Goal: Task Accomplishment & Management: Manage account settings

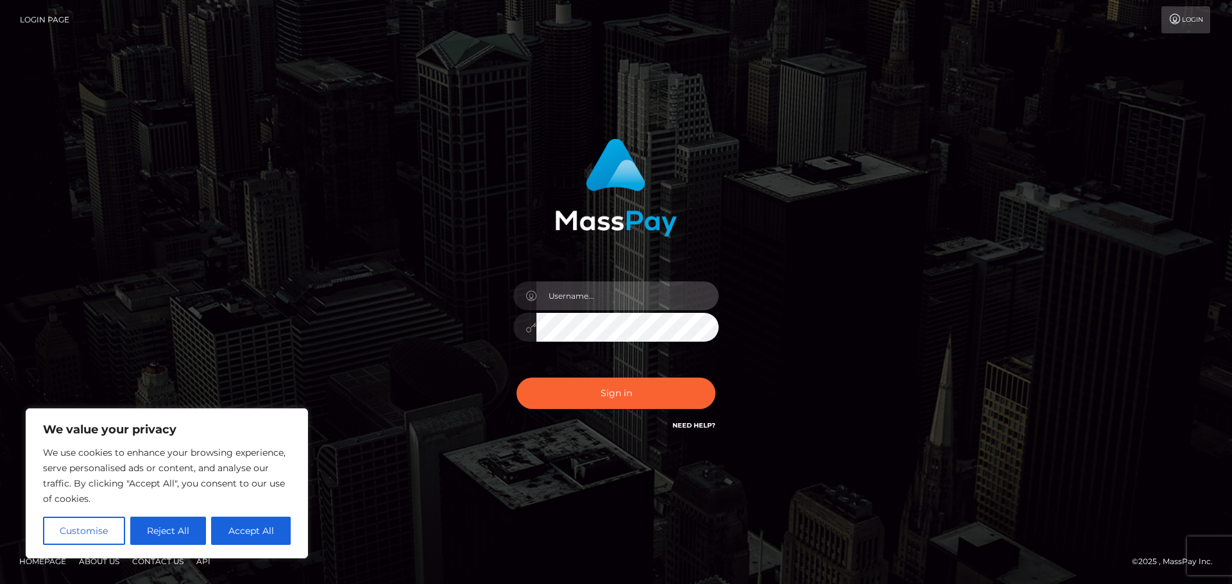
click at [592, 302] on input "text" at bounding box center [627, 296] width 182 height 29
type input "vendacc99@gmail.com"
click at [516, 378] on button "Sign in" at bounding box center [615, 393] width 199 height 31
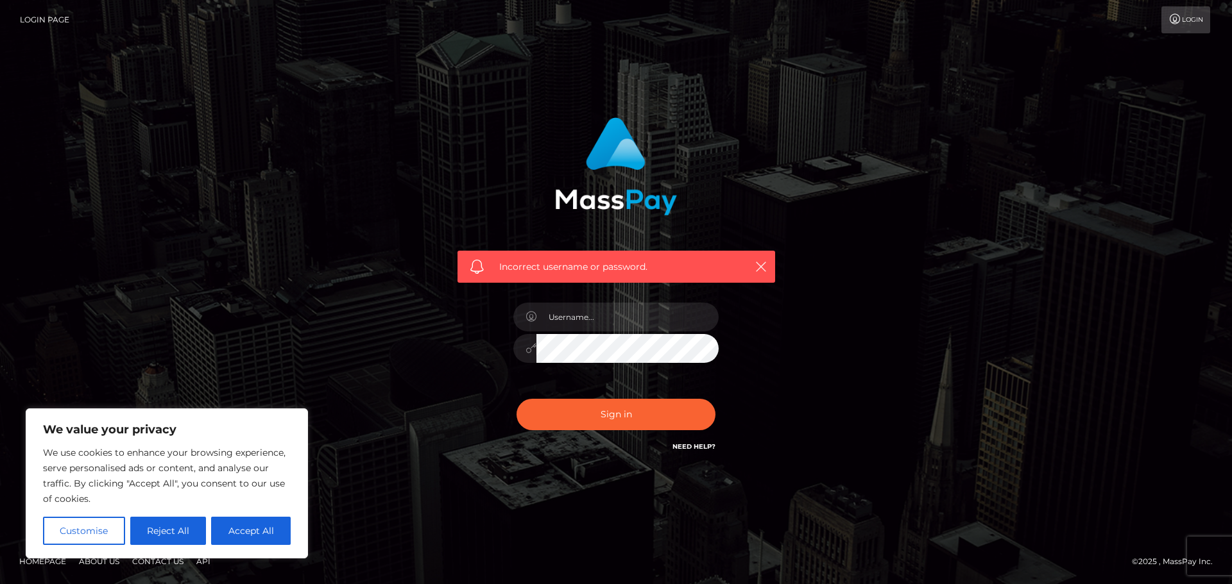
click at [694, 448] on link "Need Help?" at bounding box center [693, 447] width 43 height 8
click at [867, 184] on div "Incorrect username or password." at bounding box center [615, 292] width 731 height 369
click at [580, 420] on button "Sign in" at bounding box center [615, 414] width 199 height 31
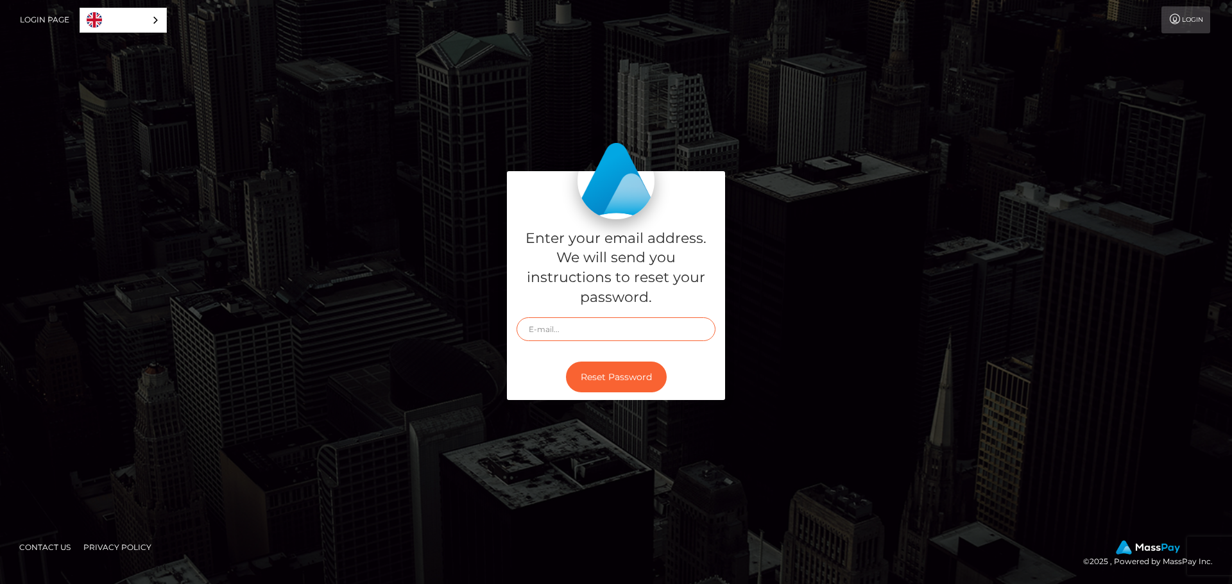
click at [618, 332] on input "text" at bounding box center [615, 330] width 199 height 24
type input "vendacc99@gmail.com"
click at [566, 362] on button "Reset Password" at bounding box center [616, 377] width 101 height 31
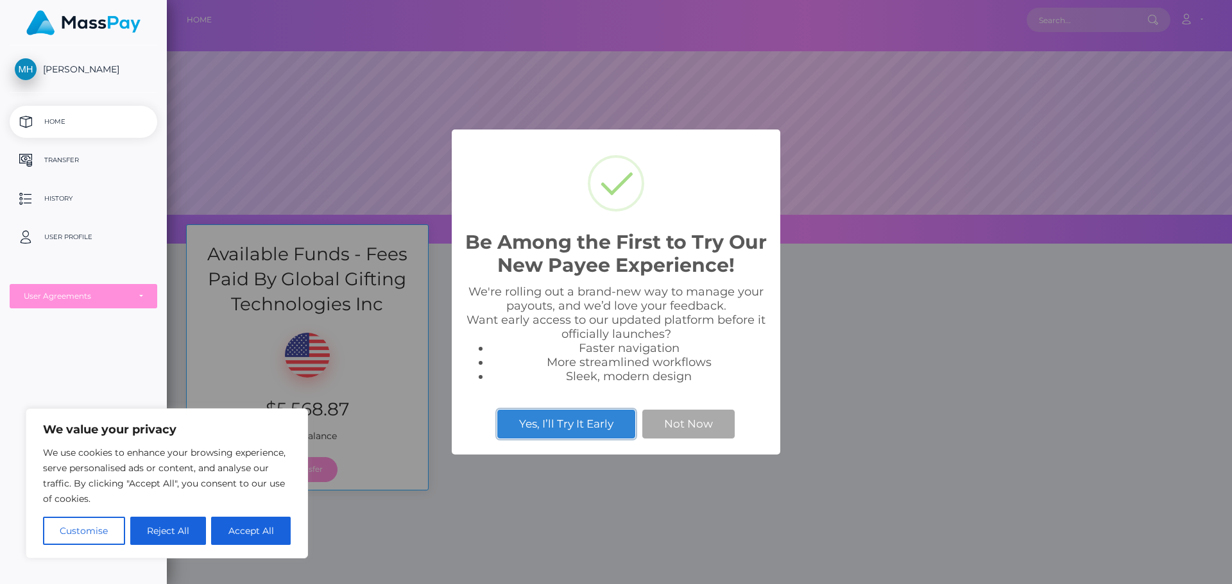
scroll to position [244, 1065]
click at [695, 425] on button "Not Now" at bounding box center [688, 424] width 92 height 28
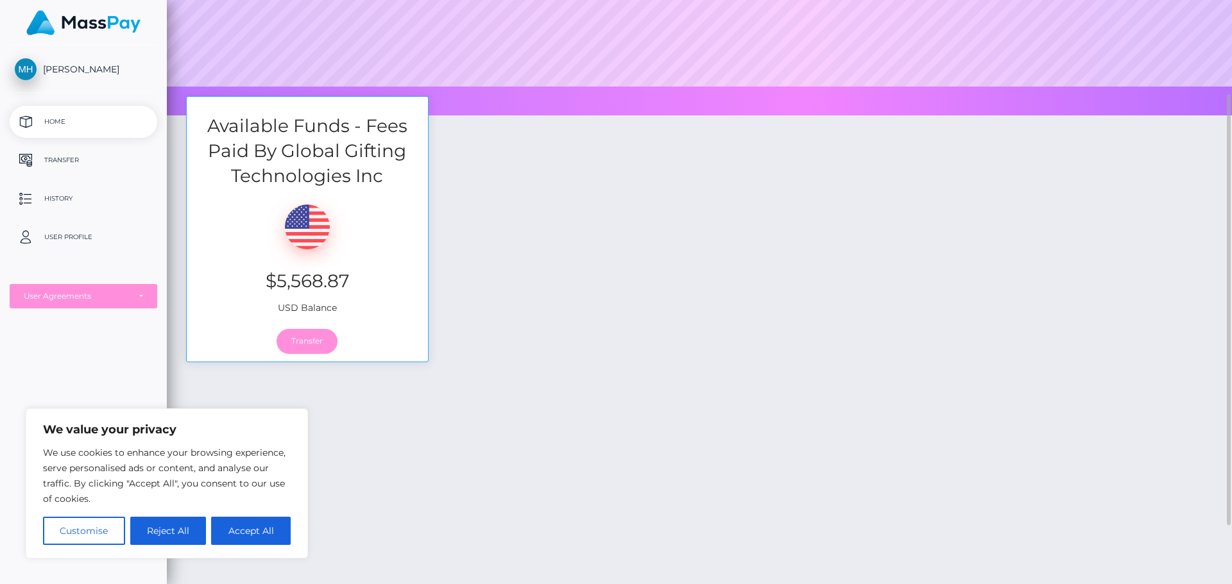
scroll to position [64, 0]
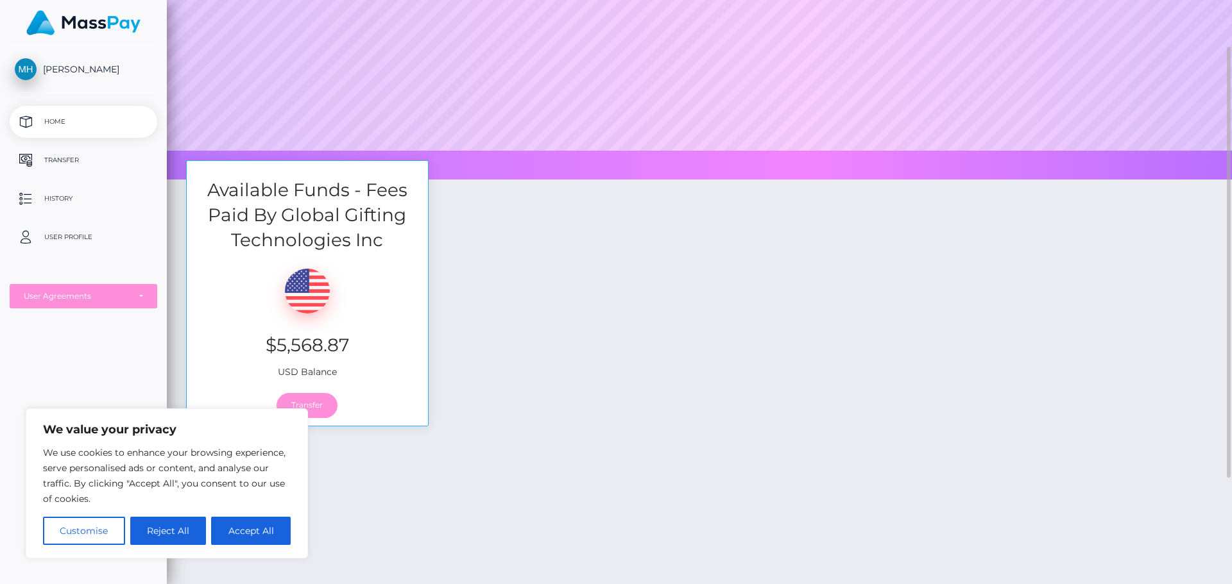
click at [504, 380] on div "Available Funds - Fees Paid By Global Gifting Technologies Inc $5,568.87 USD Ba…" at bounding box center [699, 299] width 1046 height 279
click at [260, 534] on button "Accept All" at bounding box center [251, 531] width 80 height 28
checkbox input "true"
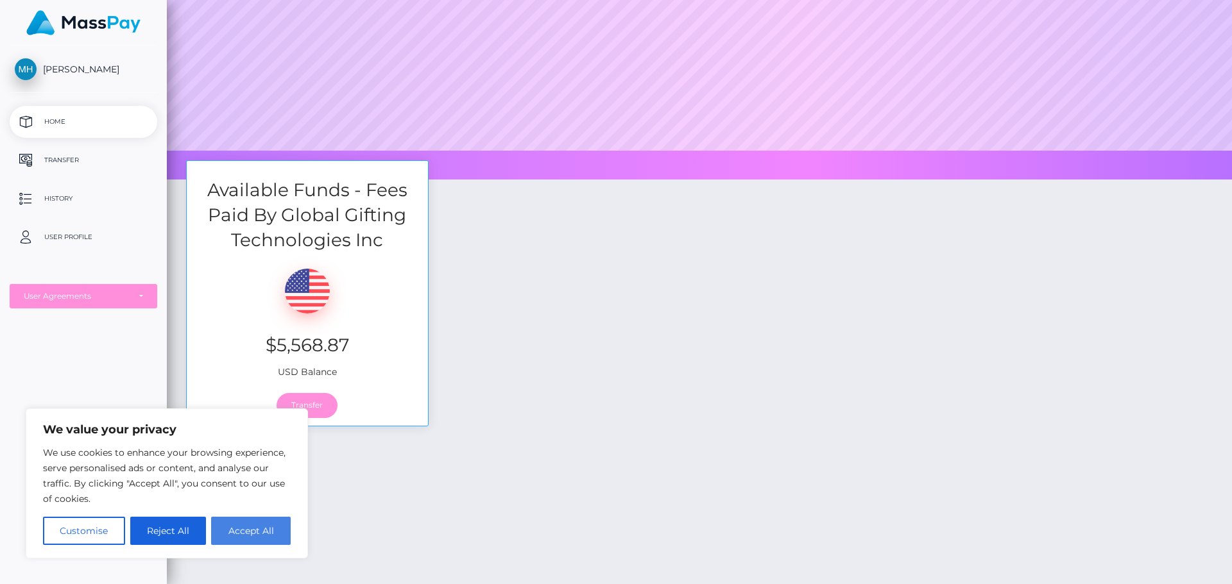
checkbox input "true"
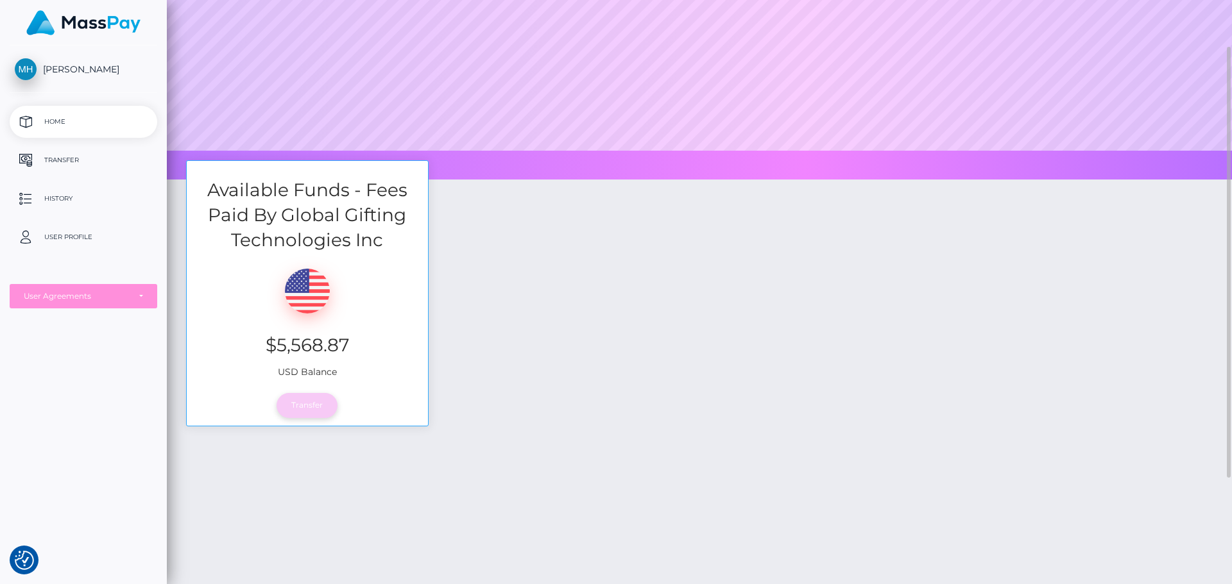
click at [304, 413] on link "Transfer" at bounding box center [307, 405] width 61 height 24
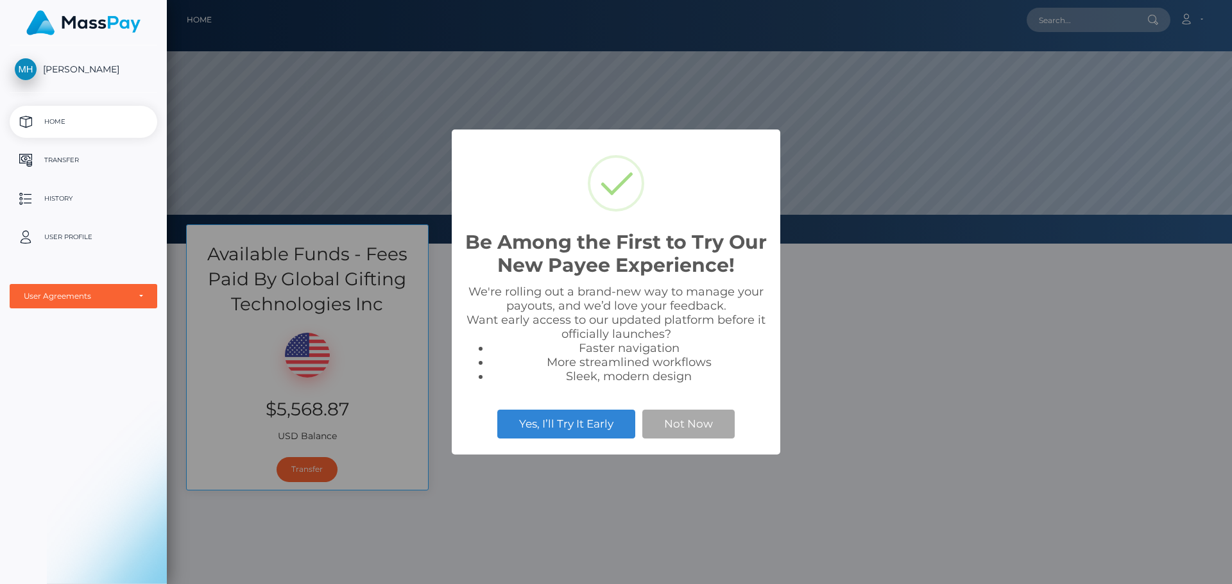
scroll to position [244, 1065]
click at [847, 184] on div "Be Among the First to Try Our New Payee Experience! × We're rolling out a brand…" at bounding box center [616, 292] width 1232 height 584
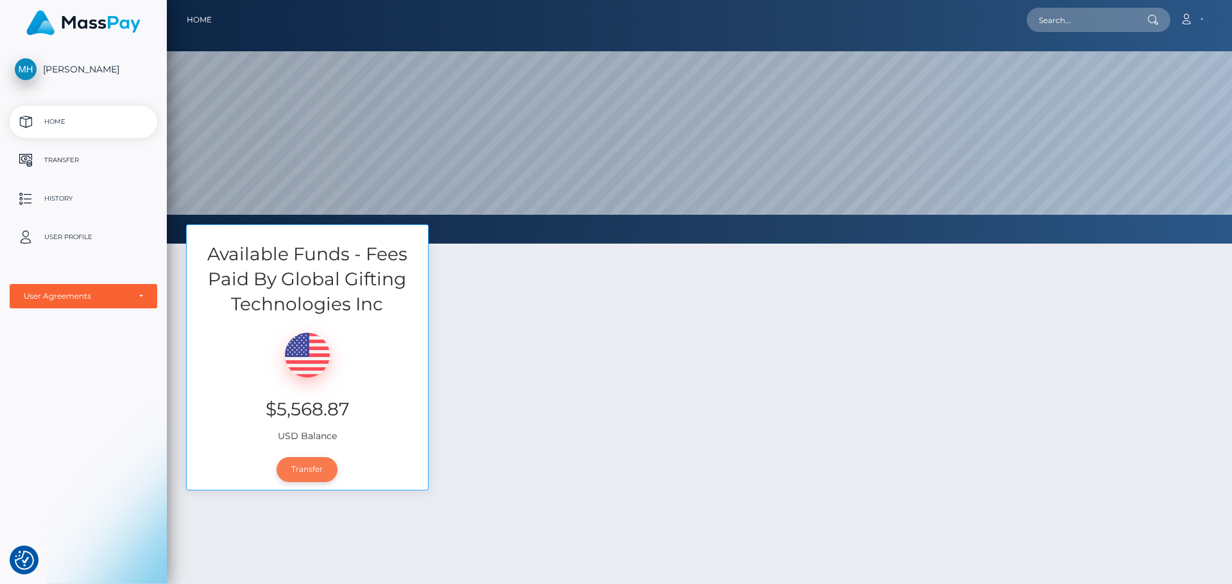
click at [331, 465] on link "Transfer" at bounding box center [307, 469] width 61 height 24
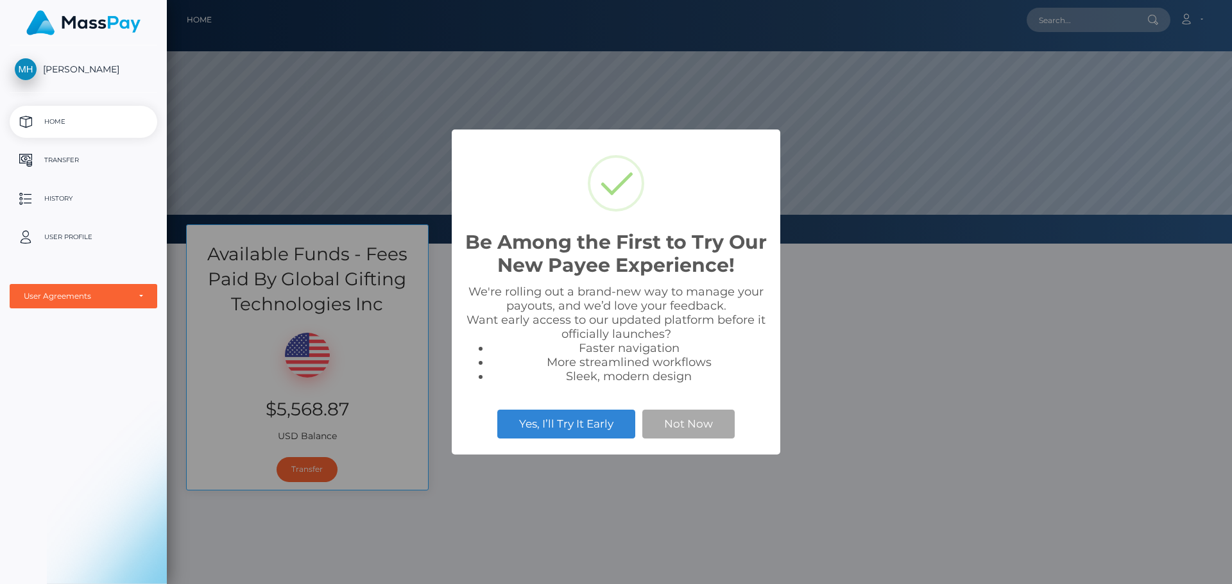
scroll to position [244, 1065]
click at [694, 423] on button "Not Now" at bounding box center [688, 424] width 92 height 28
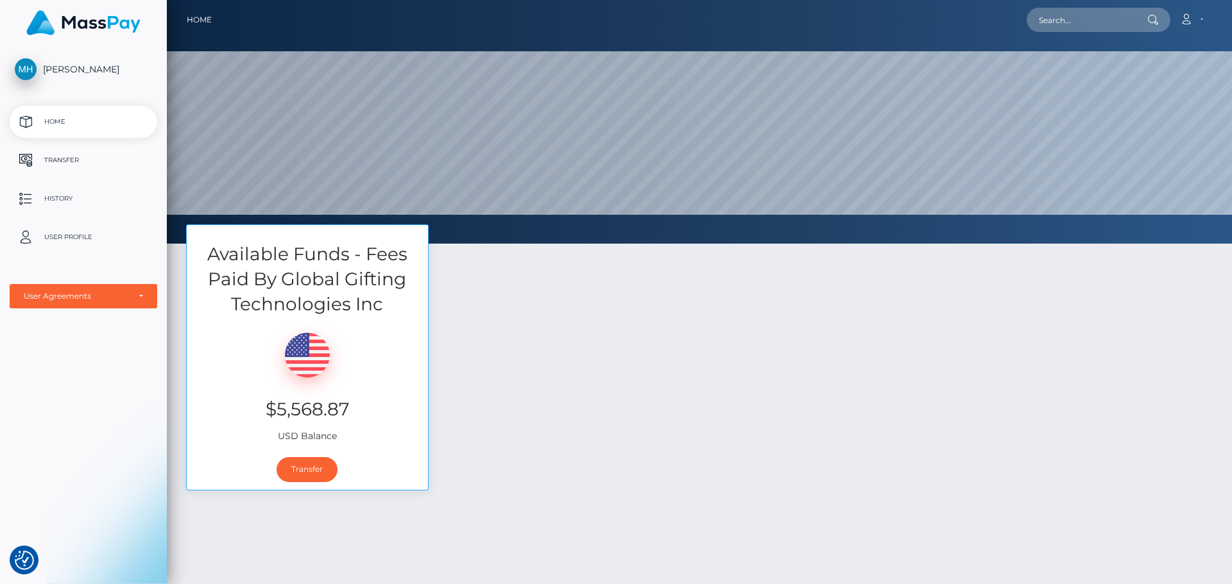
click at [85, 160] on p "Transfer" at bounding box center [83, 160] width 137 height 19
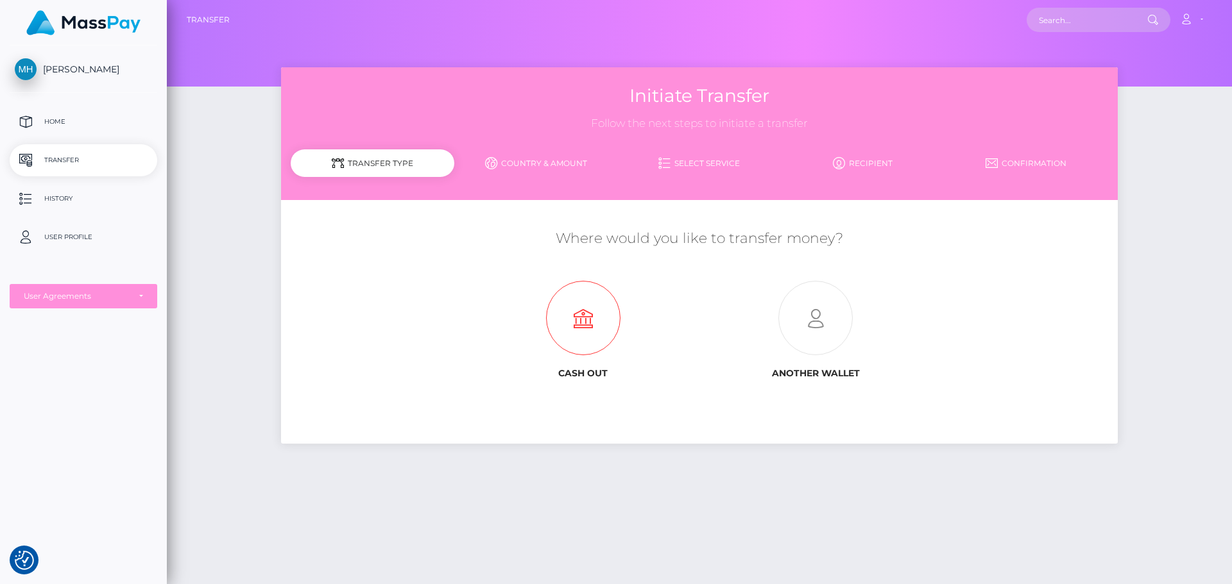
click at [572, 318] on icon at bounding box center [583, 319] width 232 height 74
click at [534, 145] on div "Initiate Transfer Follow the next steps to initiate a transfer Transfer Type Co…" at bounding box center [699, 133] width 836 height 133
click at [556, 169] on link "Country & Amount" at bounding box center [536, 163] width 164 height 22
click at [692, 167] on link "Select Service" at bounding box center [700, 163] width 164 height 22
click at [86, 241] on p "User Profile" at bounding box center [83, 237] width 137 height 19
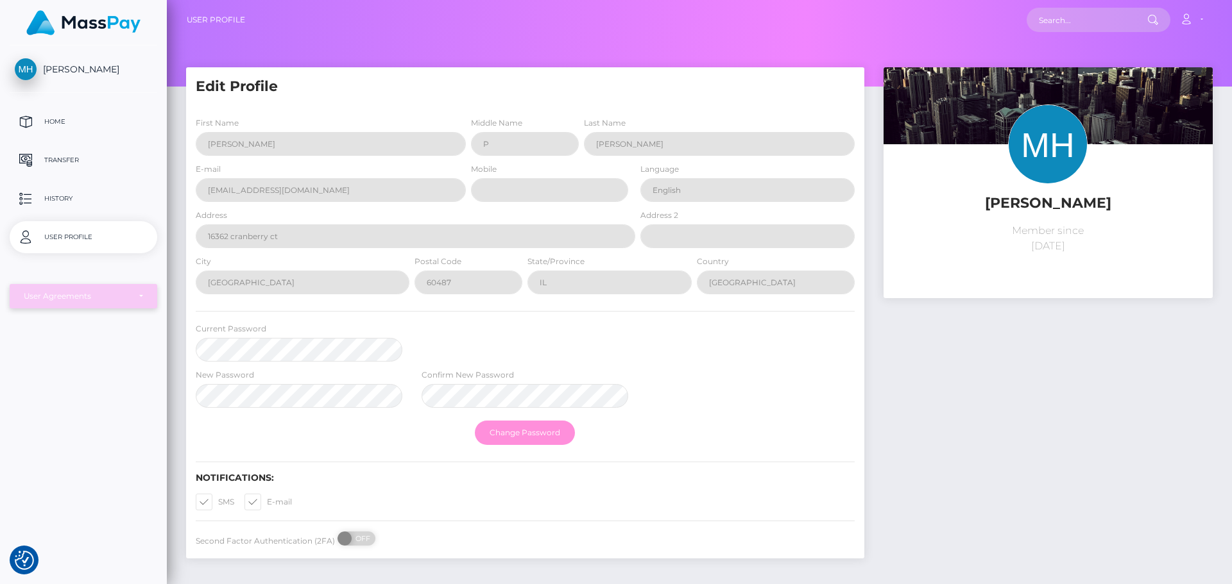
click at [115, 300] on div "User Agreements" at bounding box center [76, 296] width 105 height 10
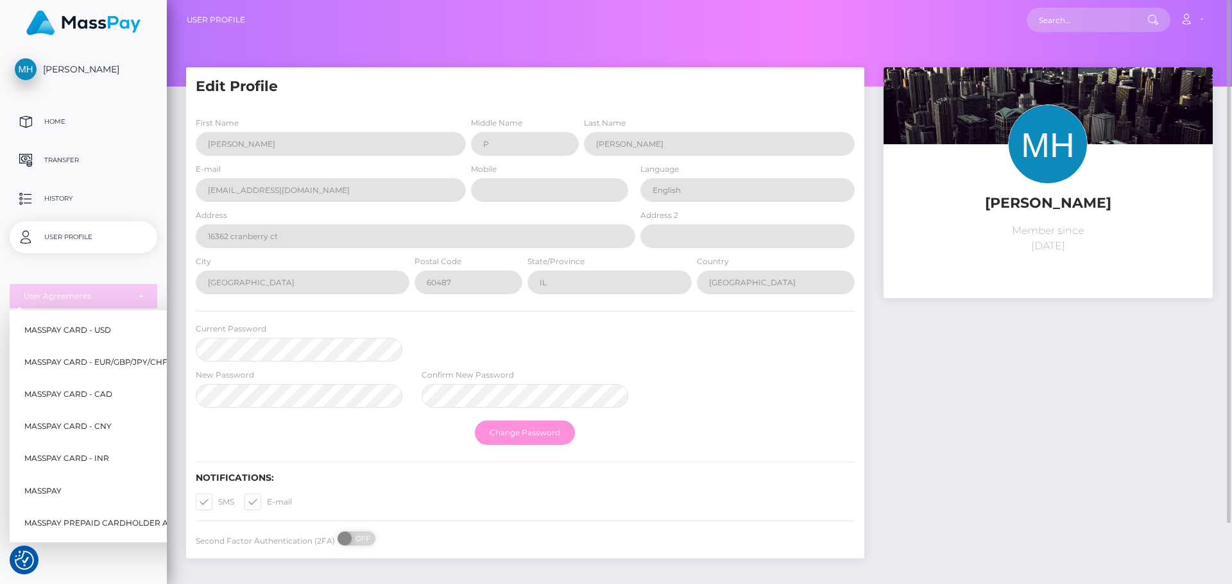
click at [538, 460] on div "First Name MICHAEL Middle Name P Last Name HORAN E-mail vendacc99@gmail.com Mob…" at bounding box center [525, 332] width 678 height 452
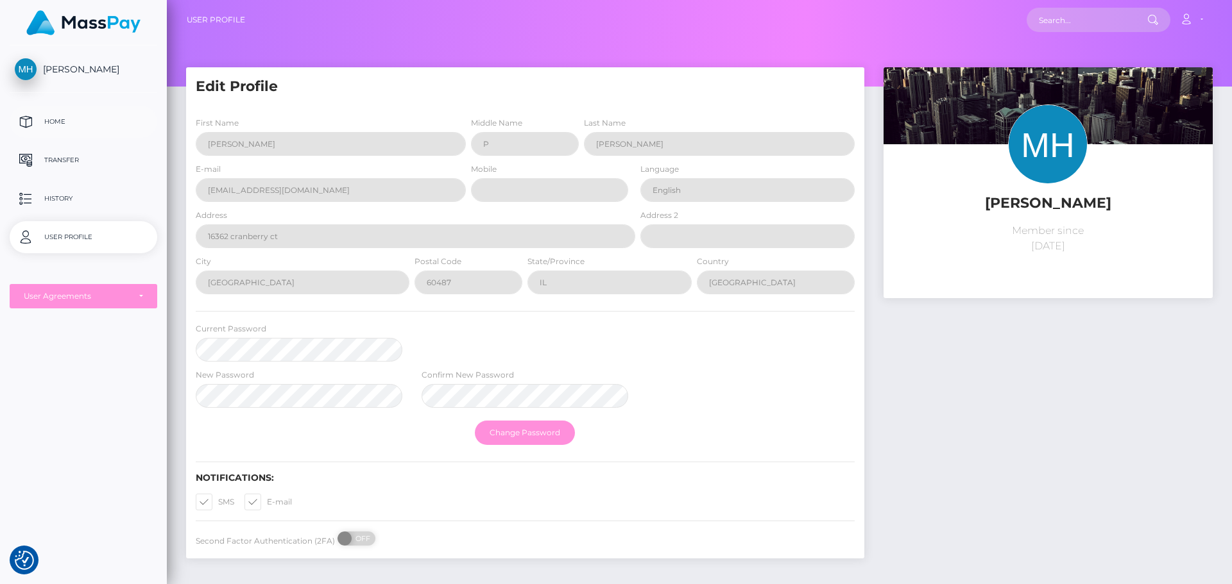
click at [72, 111] on link "Home" at bounding box center [84, 122] width 148 height 32
click at [81, 64] on span "[PERSON_NAME]" at bounding box center [84, 70] width 148 height 12
click at [89, 302] on div "User Agreements" at bounding box center [76, 296] width 105 height 10
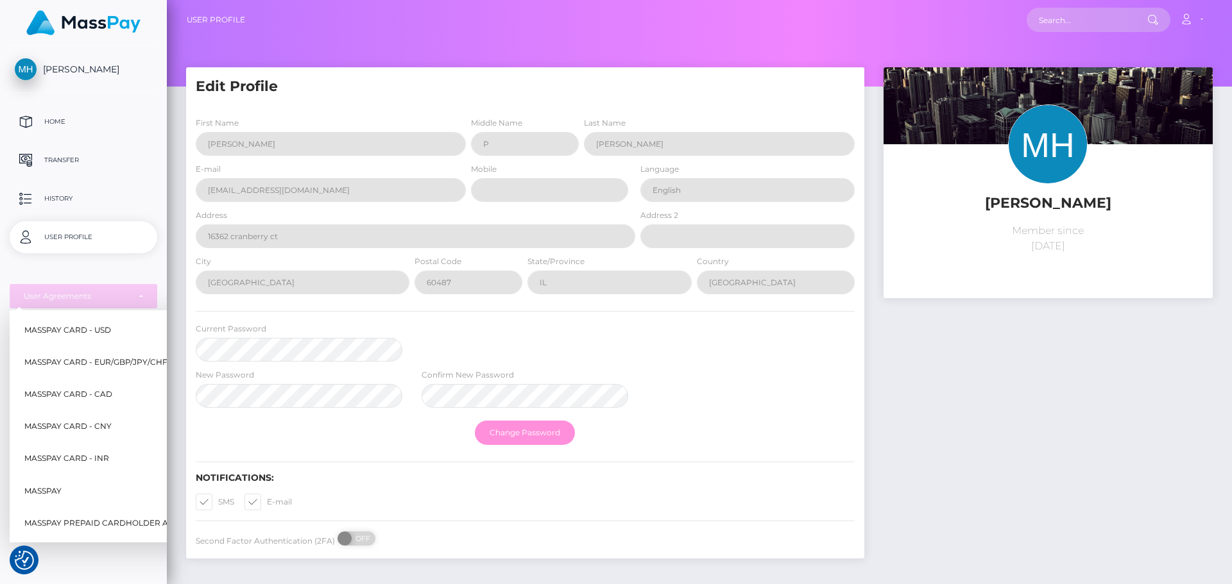
click at [70, 483] on link "MassPay" at bounding box center [128, 491] width 218 height 29
select select "6"
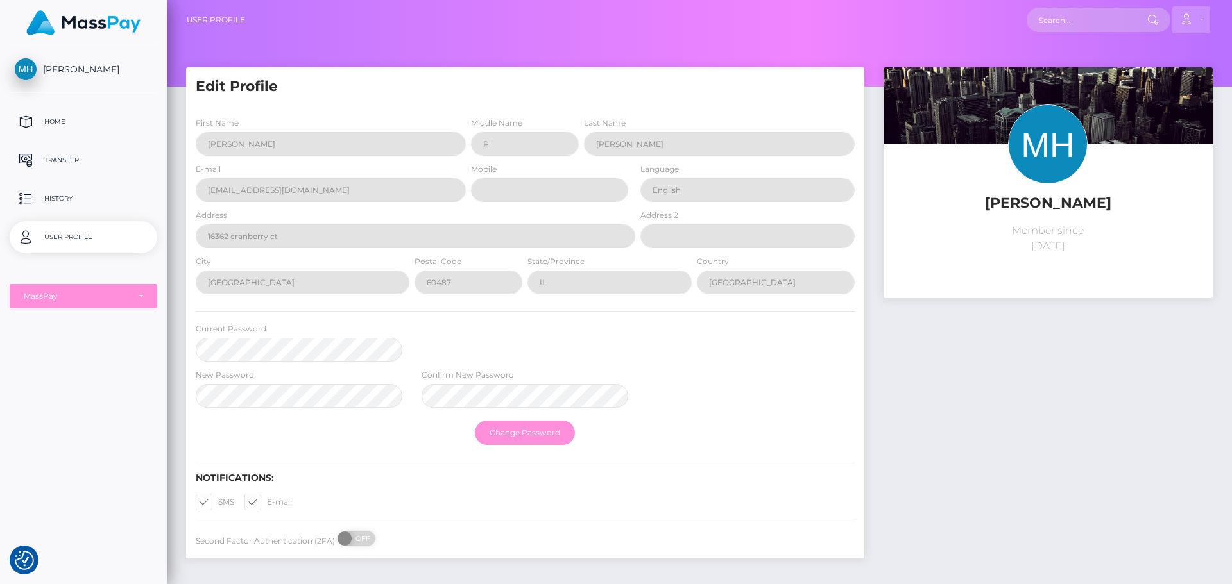
click at [1198, 20] on link "Account" at bounding box center [1191, 19] width 38 height 27
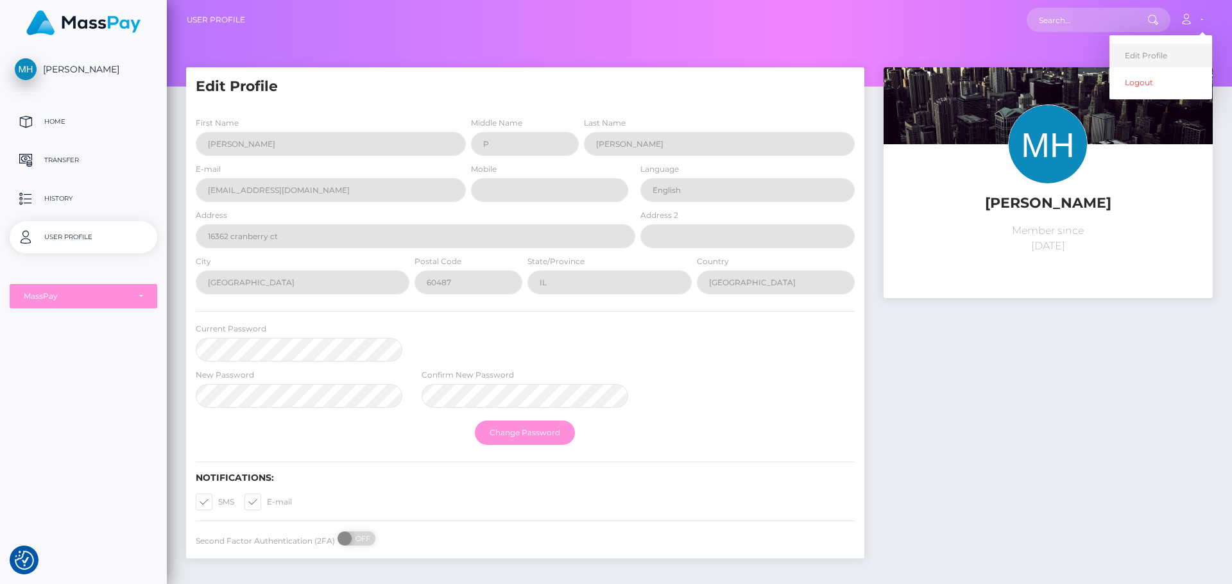
click at [1183, 51] on link "Edit Profile" at bounding box center [1160, 56] width 103 height 24
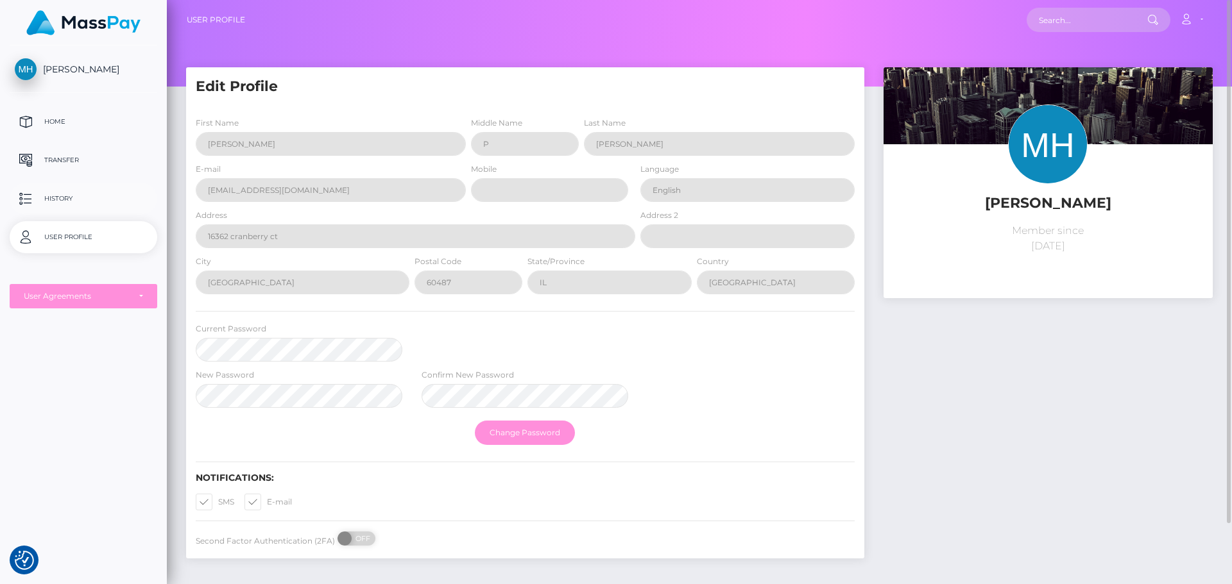
click at [101, 187] on link "History" at bounding box center [84, 199] width 148 height 32
click at [61, 123] on p "Home" at bounding box center [83, 121] width 137 height 19
click at [228, 22] on link "User Profile" at bounding box center [216, 19] width 58 height 27
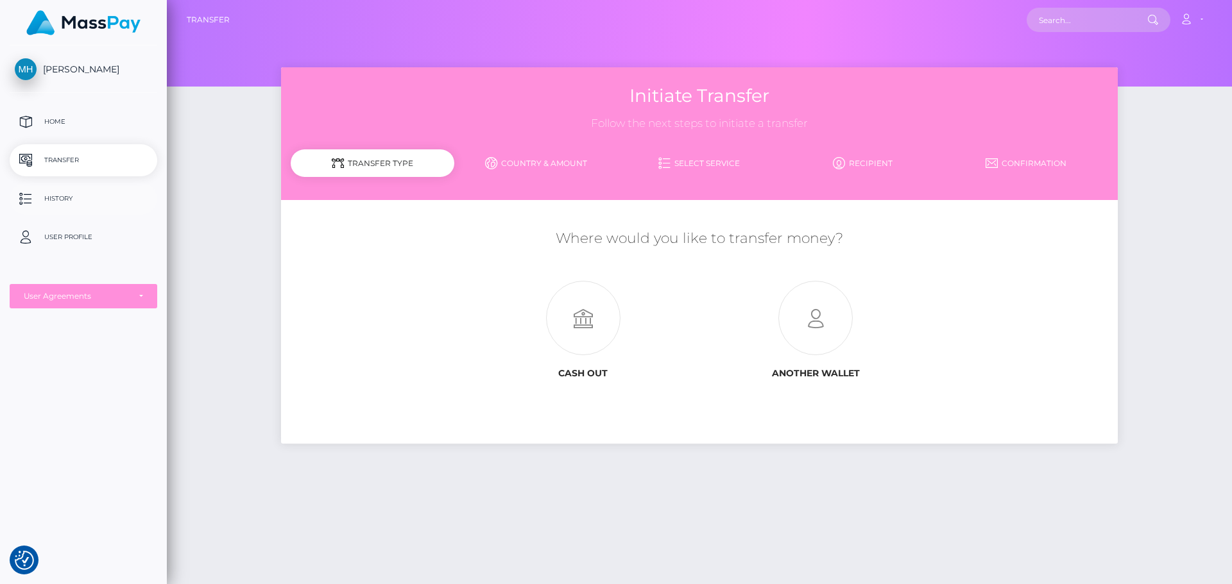
click at [75, 196] on p "History" at bounding box center [83, 198] width 137 height 19
click at [69, 289] on div "User Agreements" at bounding box center [84, 296] width 148 height 24
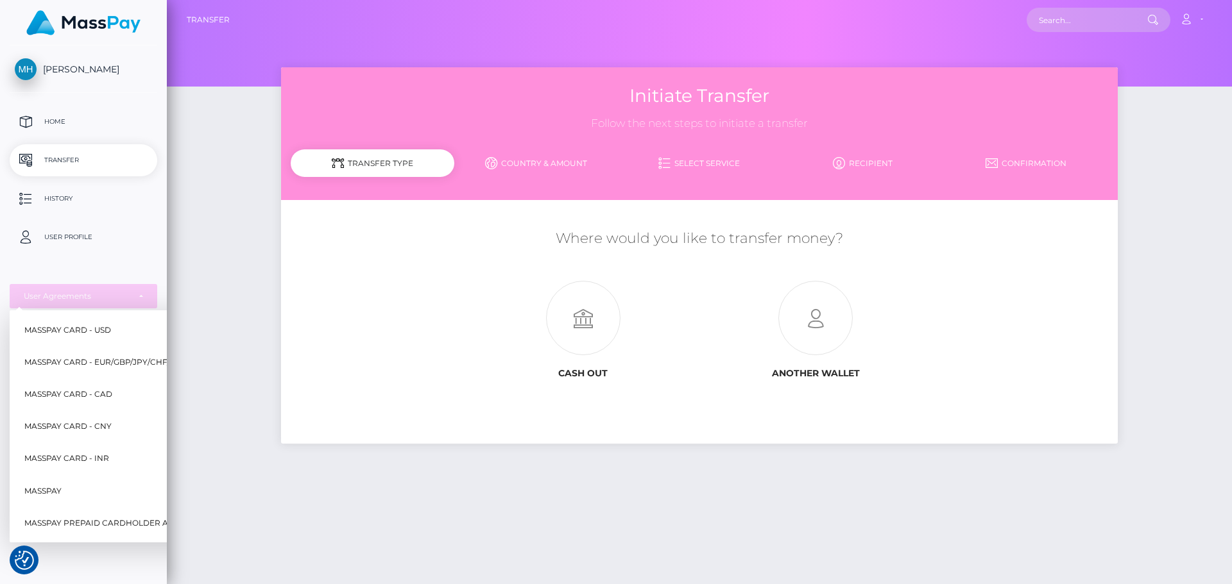
click at [91, 339] on link "MassPay Card - USD" at bounding box center [128, 330] width 218 height 29
select select "1"
